Goal: Task Accomplishment & Management: Complete application form

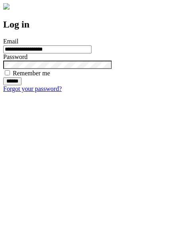
type input "**********"
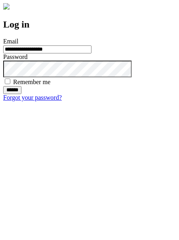
click at [21, 94] on input "******" at bounding box center [12, 90] width 18 height 8
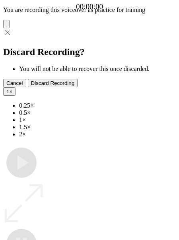
type input "**********"
